Goal: Task Accomplishment & Management: Use online tool/utility

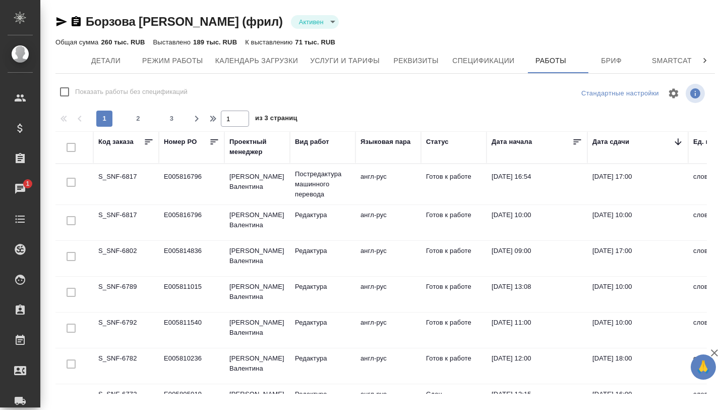
scroll to position [2, 0]
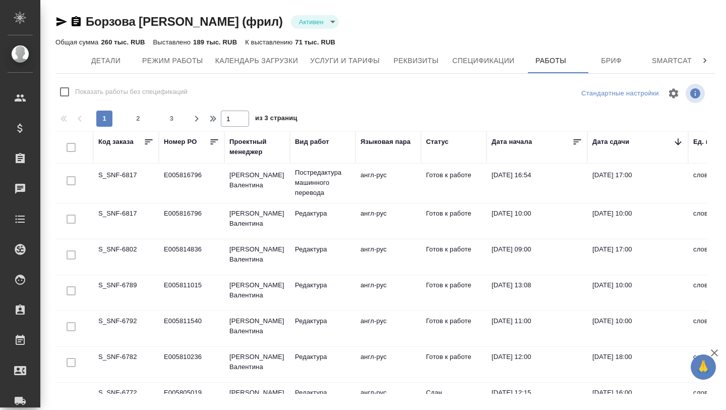
click at [108, 357] on td "S_SNF-6782" at bounding box center [126, 364] width 66 height 35
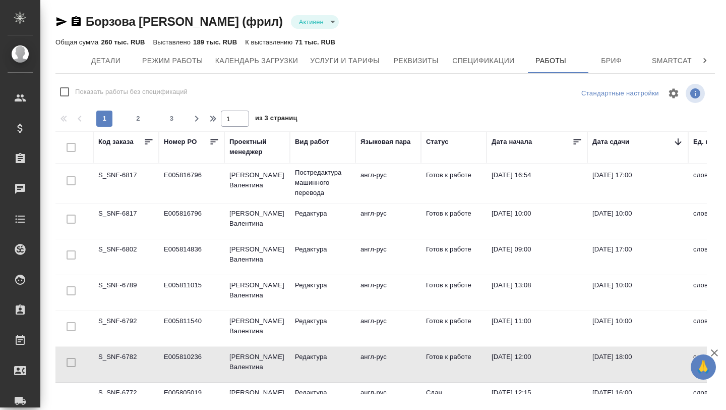
click at [108, 357] on td "S_SNF-6782" at bounding box center [126, 364] width 66 height 35
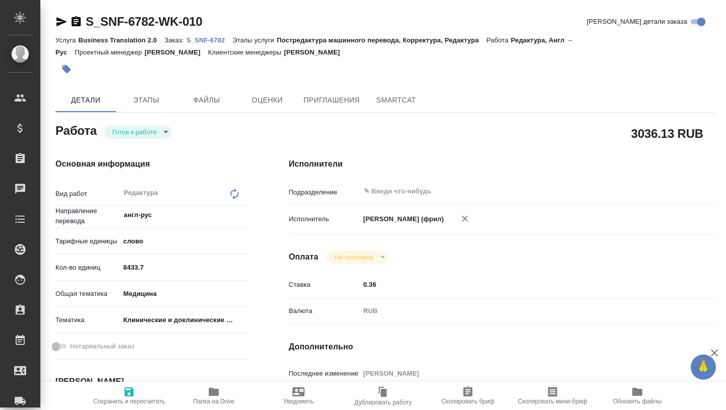
type textarea "x"
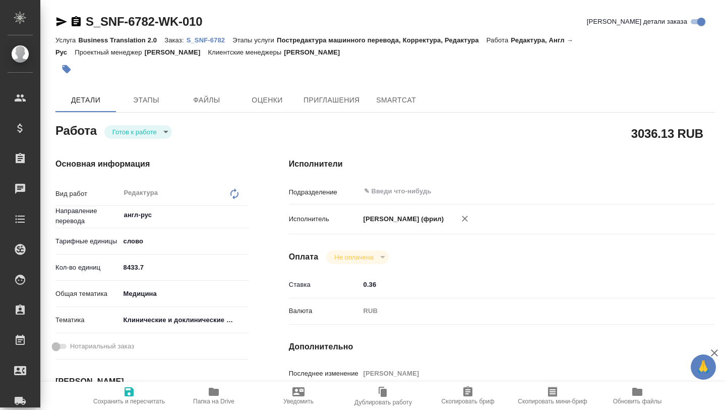
type textarea "x"
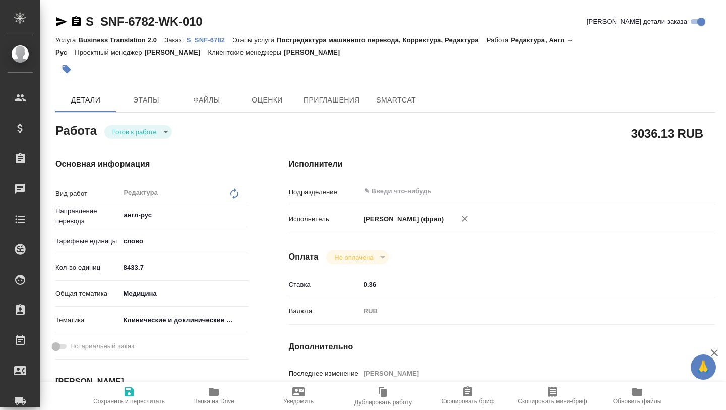
type textarea "x"
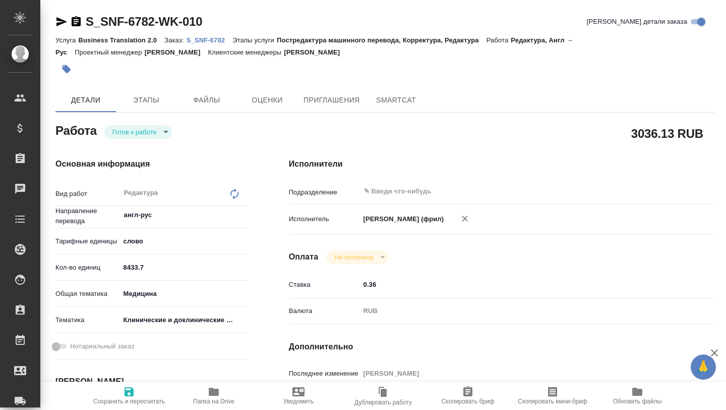
type textarea "x"
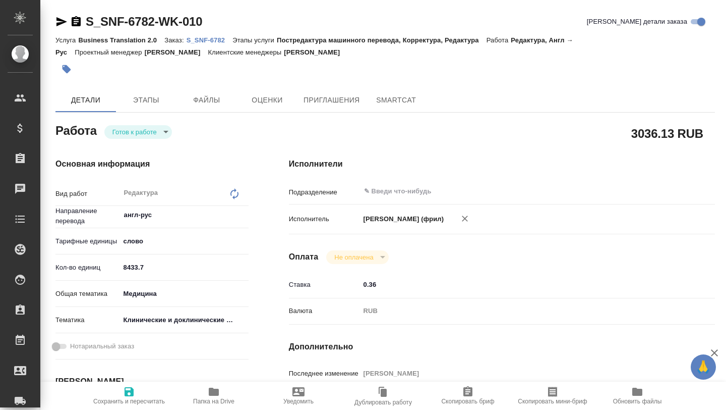
type textarea "x"
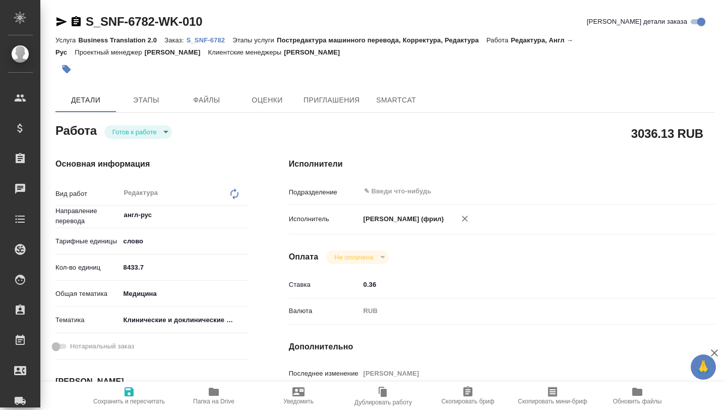
type textarea "x"
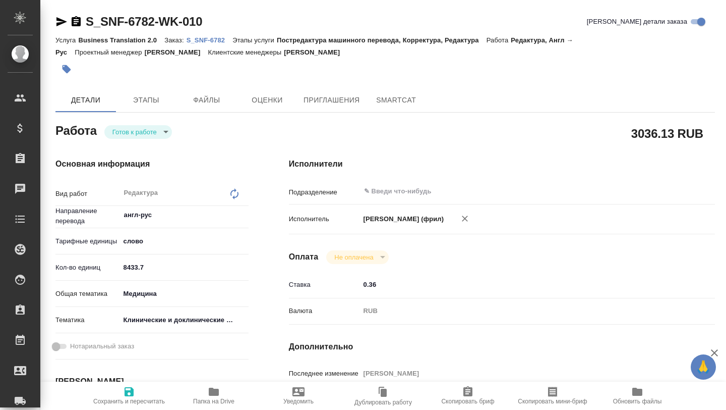
type textarea "x"
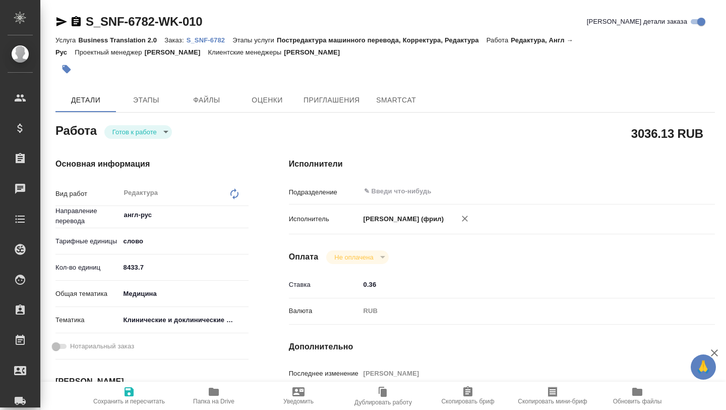
click at [208, 389] on icon "button" at bounding box center [214, 391] width 12 height 12
